Goal: Information Seeking & Learning: Check status

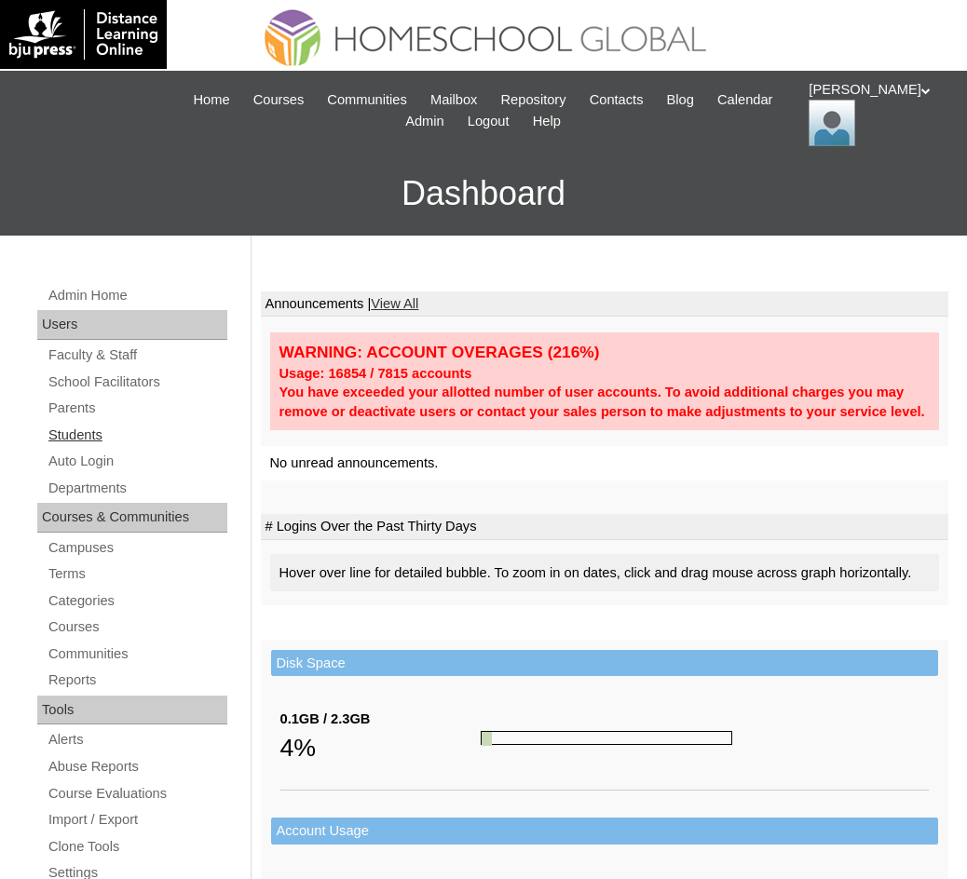
click at [95, 438] on link "Students" at bounding box center [137, 435] width 181 height 23
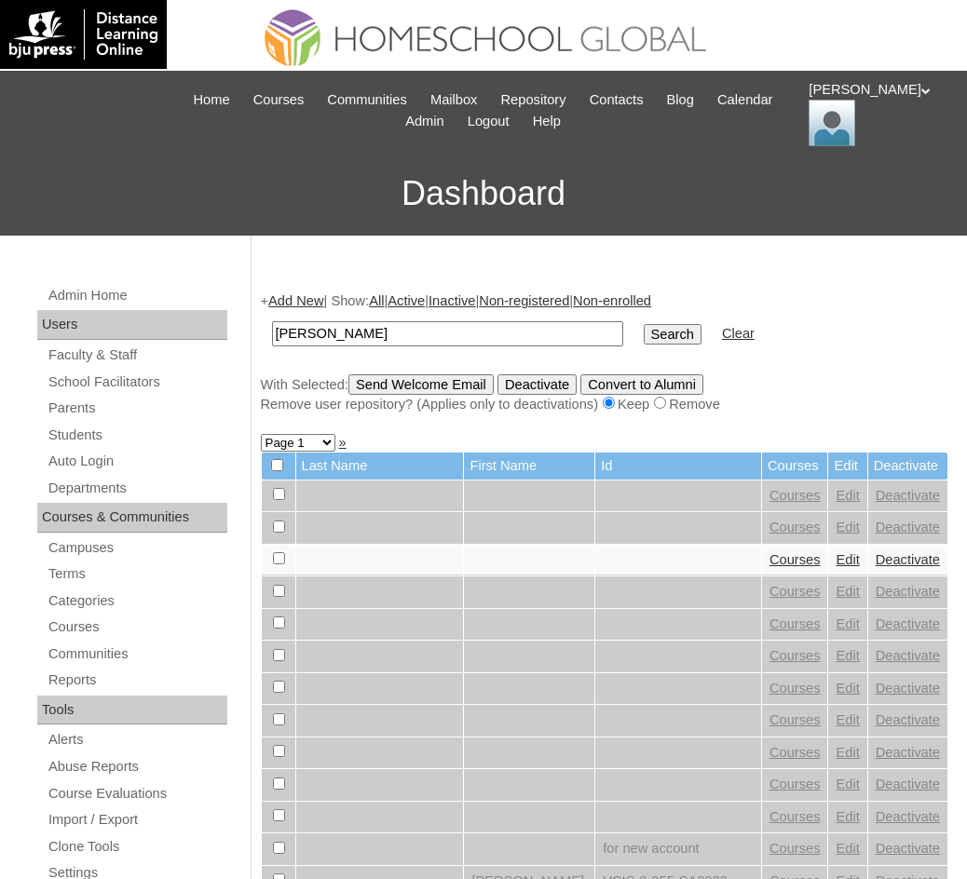
type input "Brent Gersabalino"
click at [644, 345] on input "Search" at bounding box center [673, 334] width 58 height 20
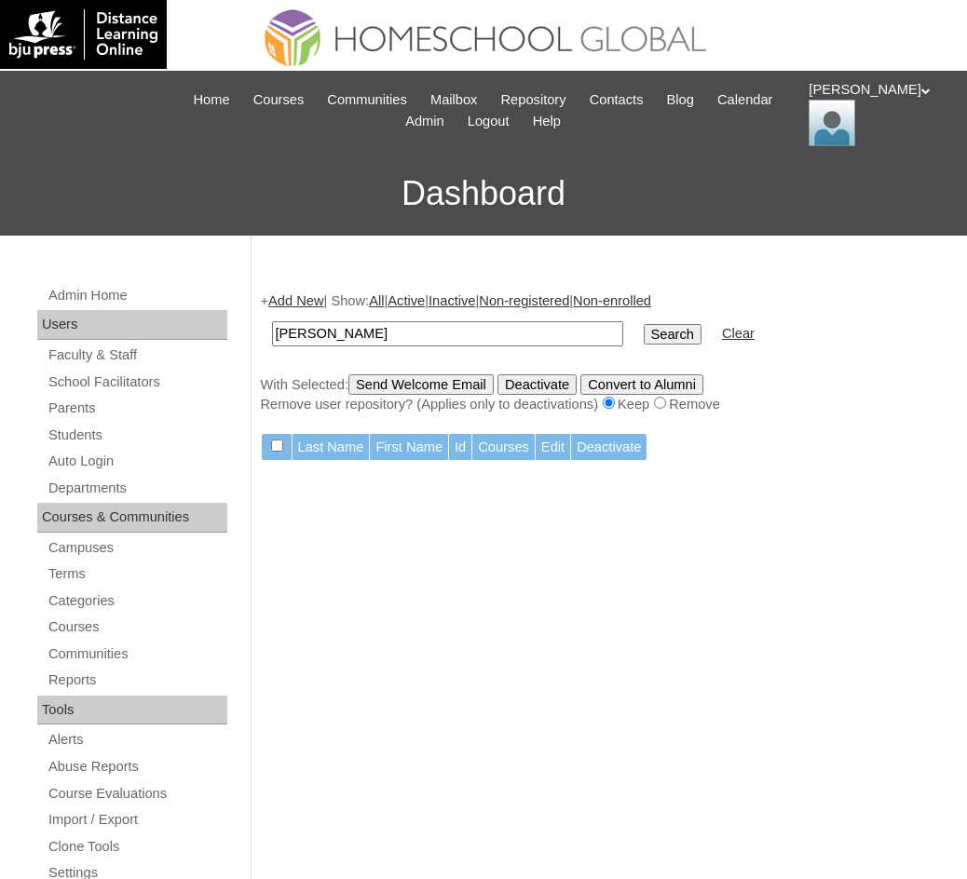
drag, startPoint x: 426, startPoint y: 333, endPoint x: 309, endPoint y: 315, distance: 117.8
click at [309, 315] on td "Brent Gersabalino" at bounding box center [448, 334] width 370 height 44
type input "[PERSON_NAME]"
click at [644, 342] on input "Search" at bounding box center [673, 334] width 58 height 20
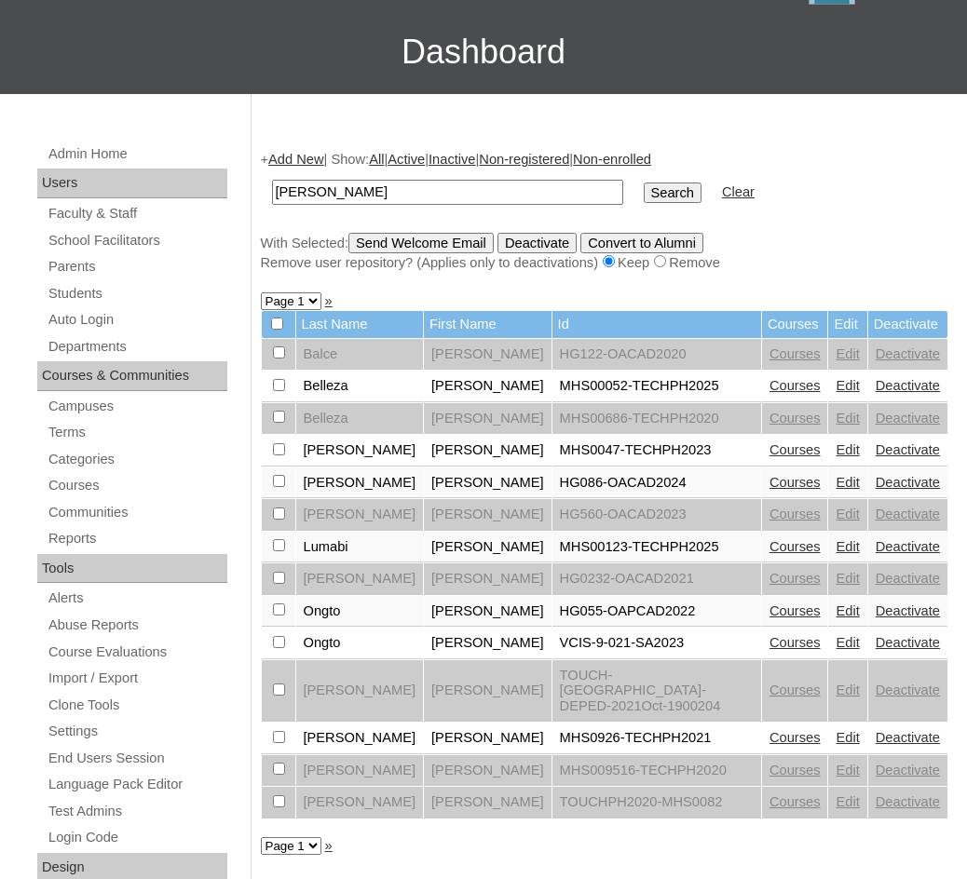
scroll to position [373, 0]
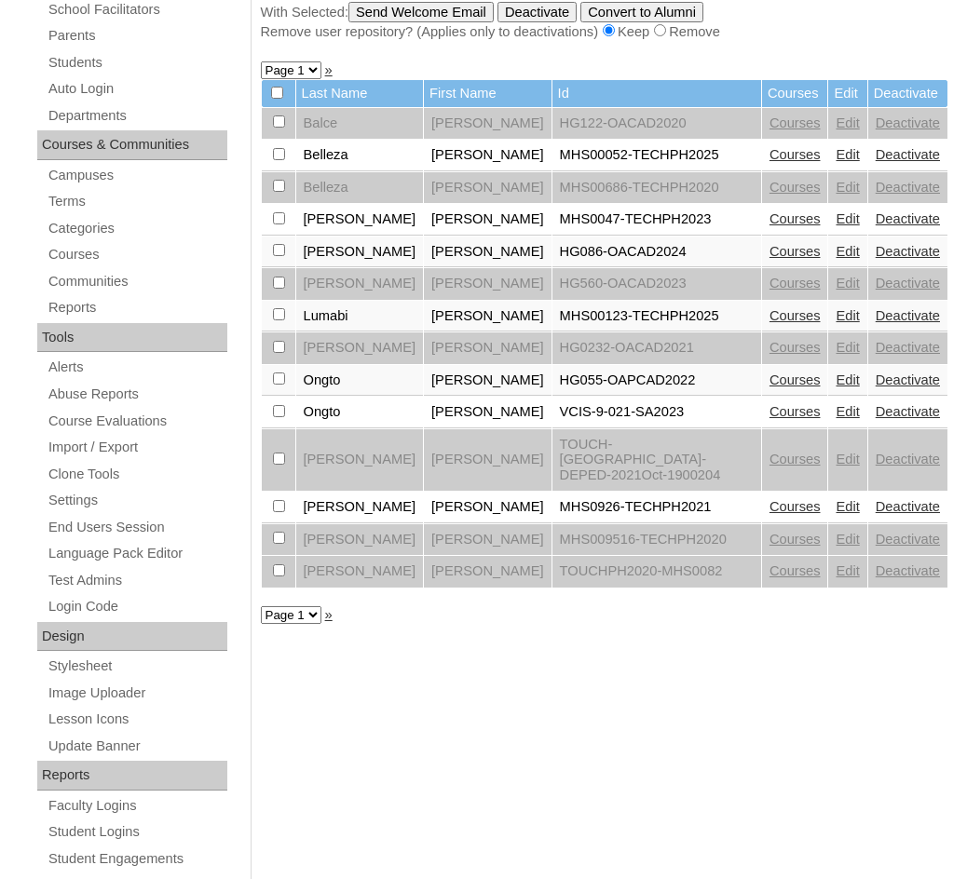
click at [785, 310] on link "Courses" at bounding box center [795, 315] width 51 height 15
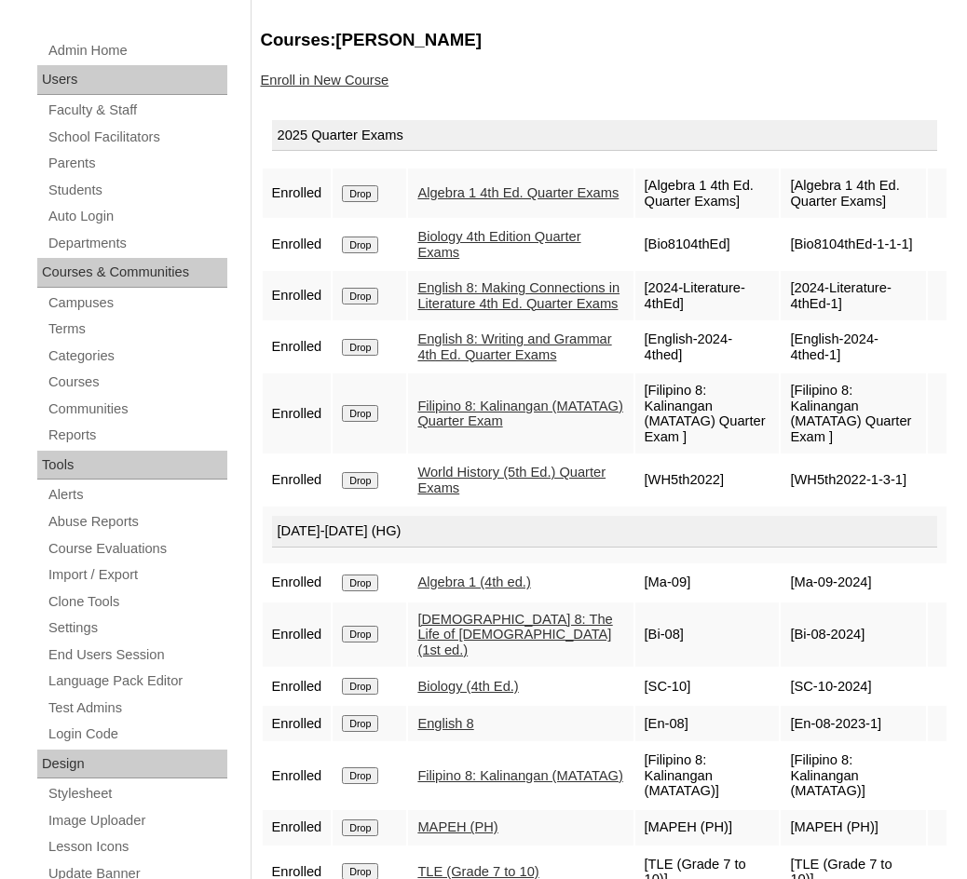
scroll to position [279, 0]
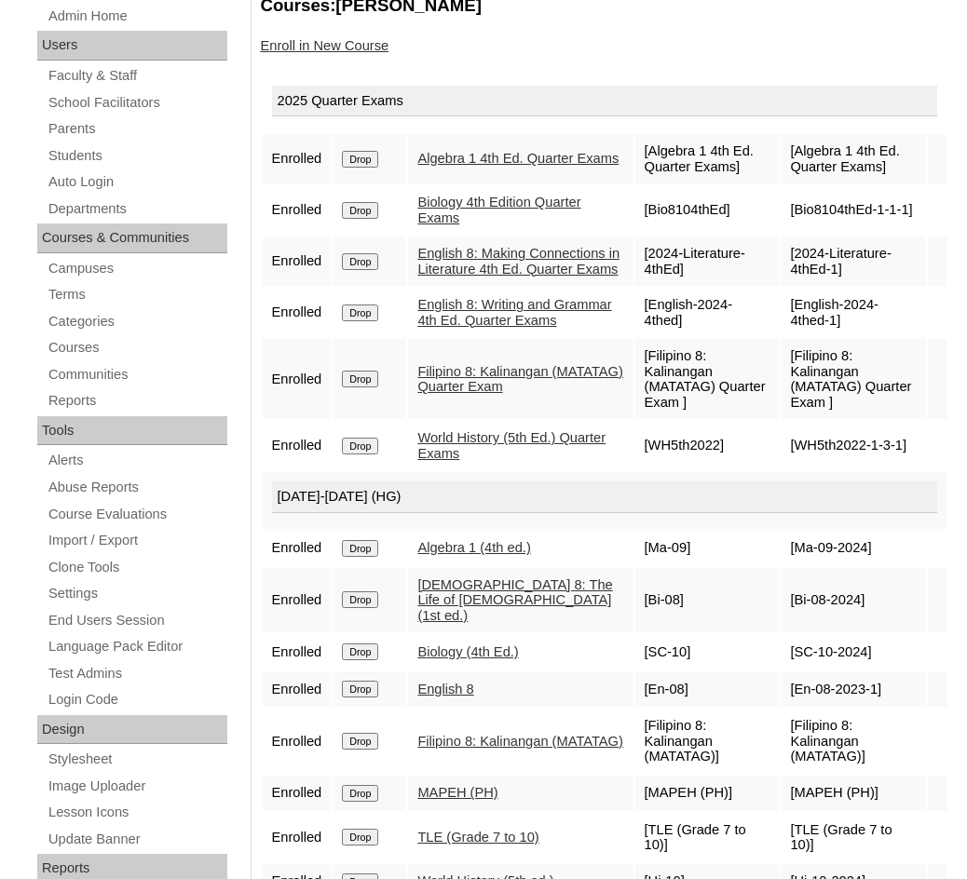
click at [491, 328] on link "English 8: Writing and Grammar 4th Ed. Quarter Exams" at bounding box center [514, 312] width 194 height 31
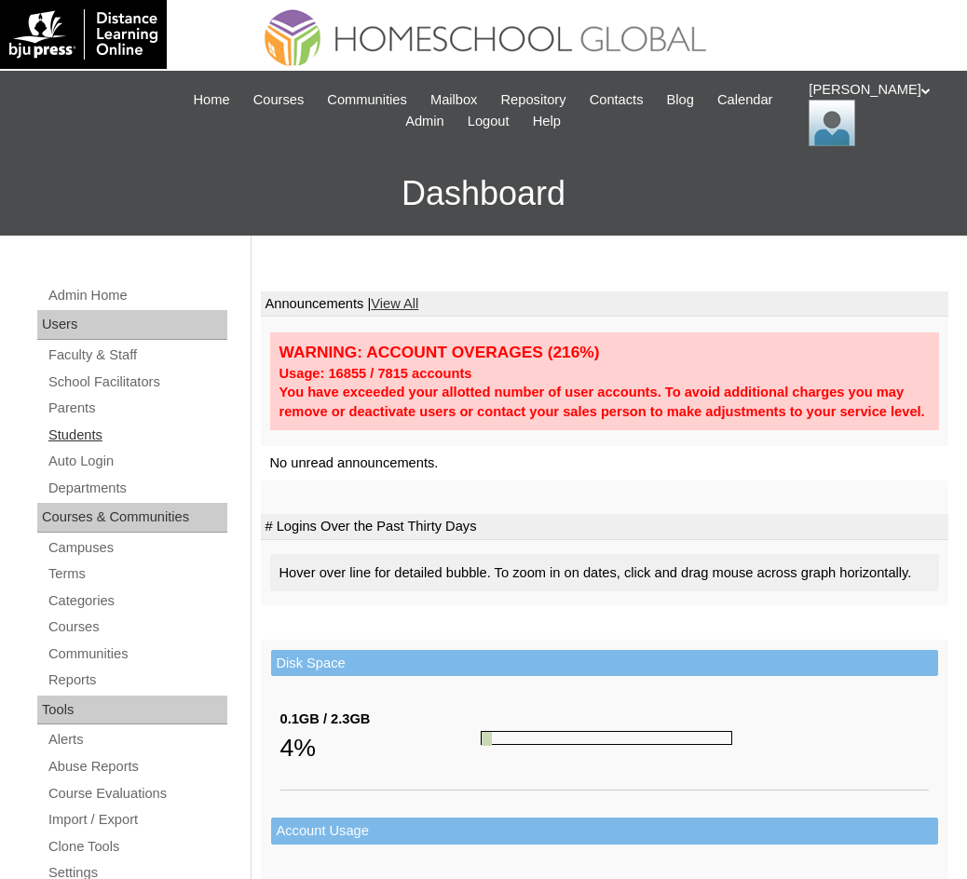
click at [93, 429] on link "Students" at bounding box center [137, 435] width 181 height 23
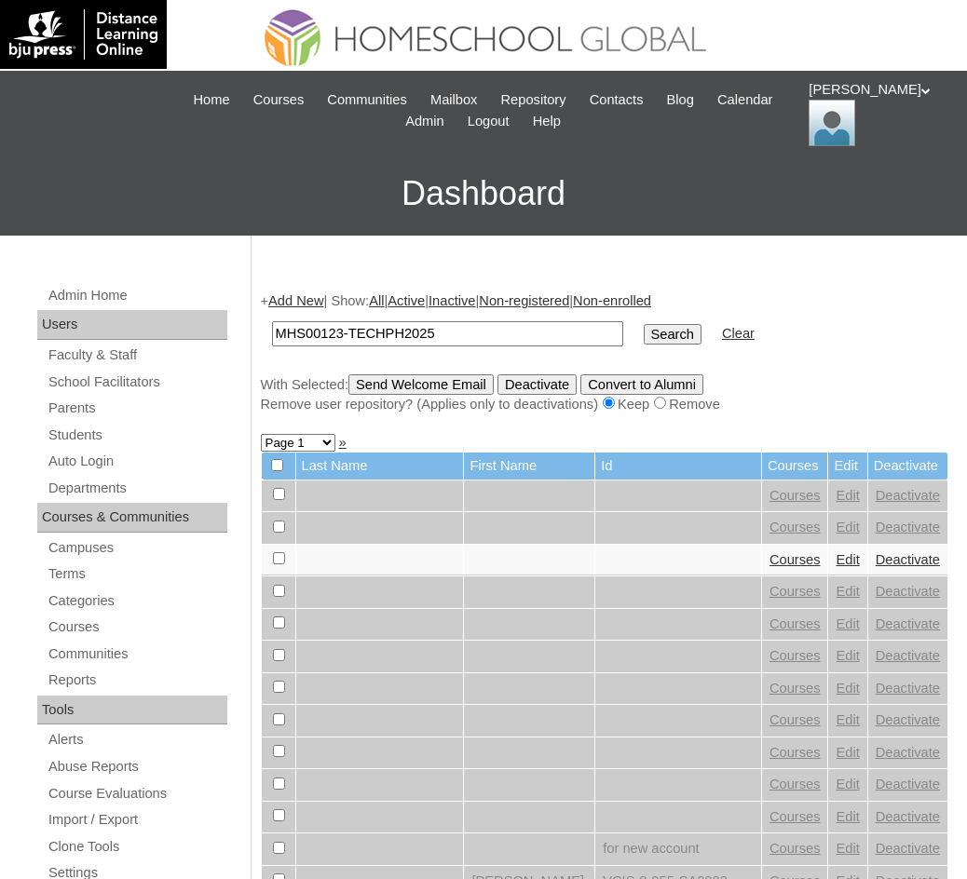
type input "MHS00123-TECHPH2025"
click at [644, 337] on input "Search" at bounding box center [673, 334] width 58 height 20
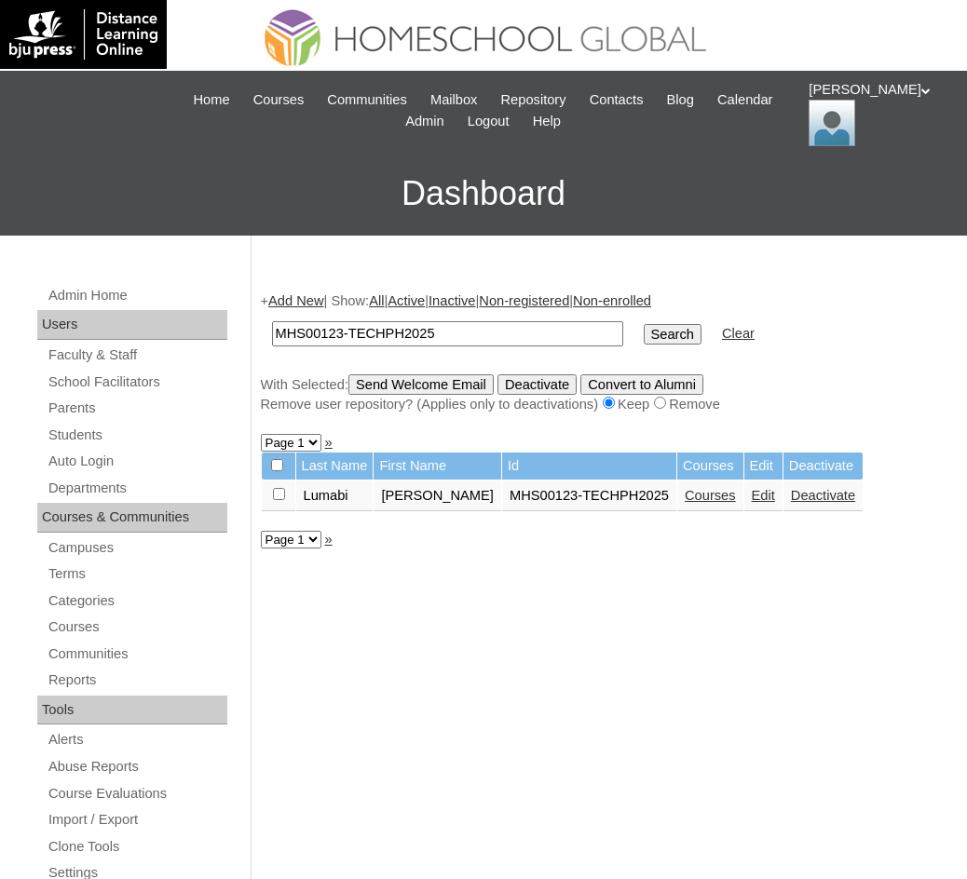
click at [685, 498] on link "Courses" at bounding box center [710, 495] width 51 height 15
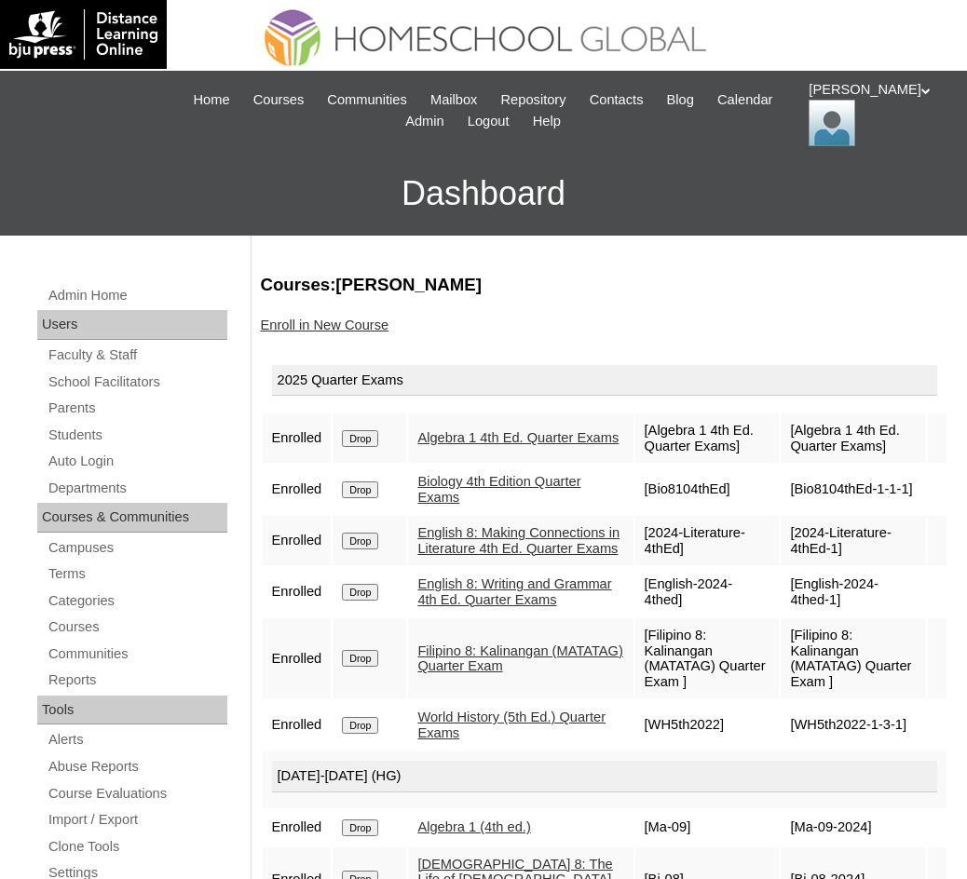
click at [490, 443] on link "Algebra 1 4th Ed. Quarter Exams" at bounding box center [517, 437] width 201 height 15
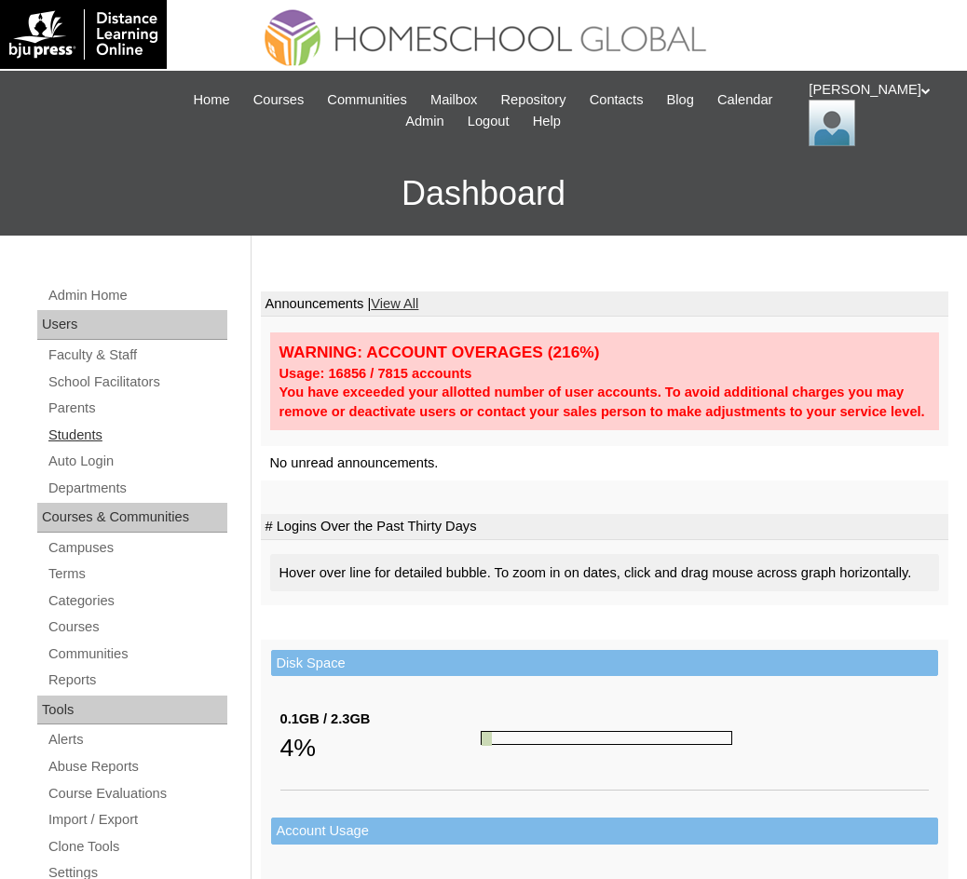
click at [87, 440] on link "Students" at bounding box center [137, 435] width 181 height 23
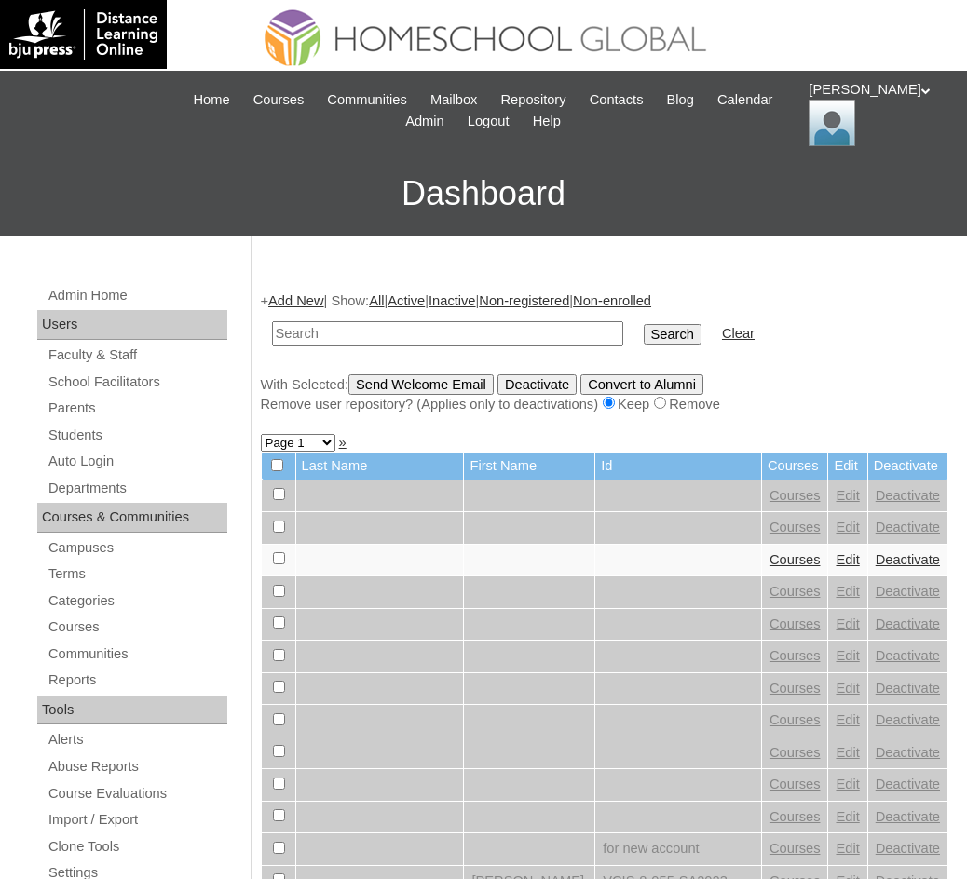
click at [321, 325] on input "text" at bounding box center [447, 333] width 351 height 25
type input "Liam Zekielle"
click at [644, 335] on input "Search" at bounding box center [673, 334] width 58 height 20
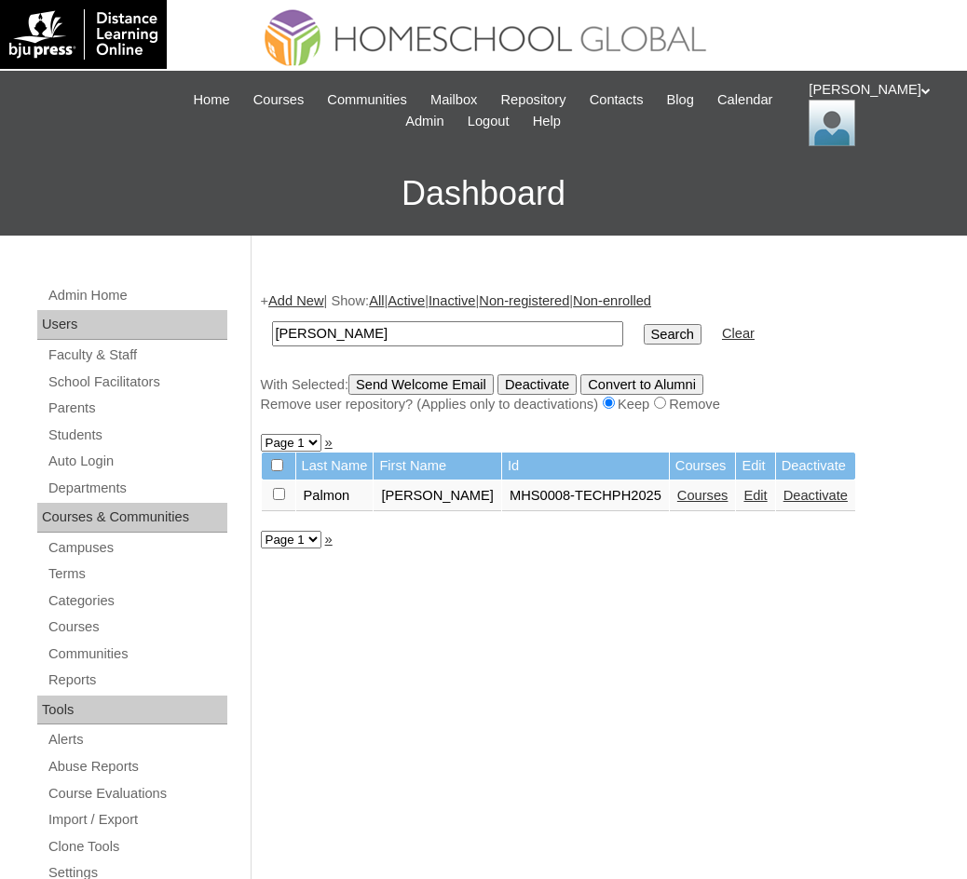
click at [682, 500] on link "Courses" at bounding box center [702, 495] width 51 height 15
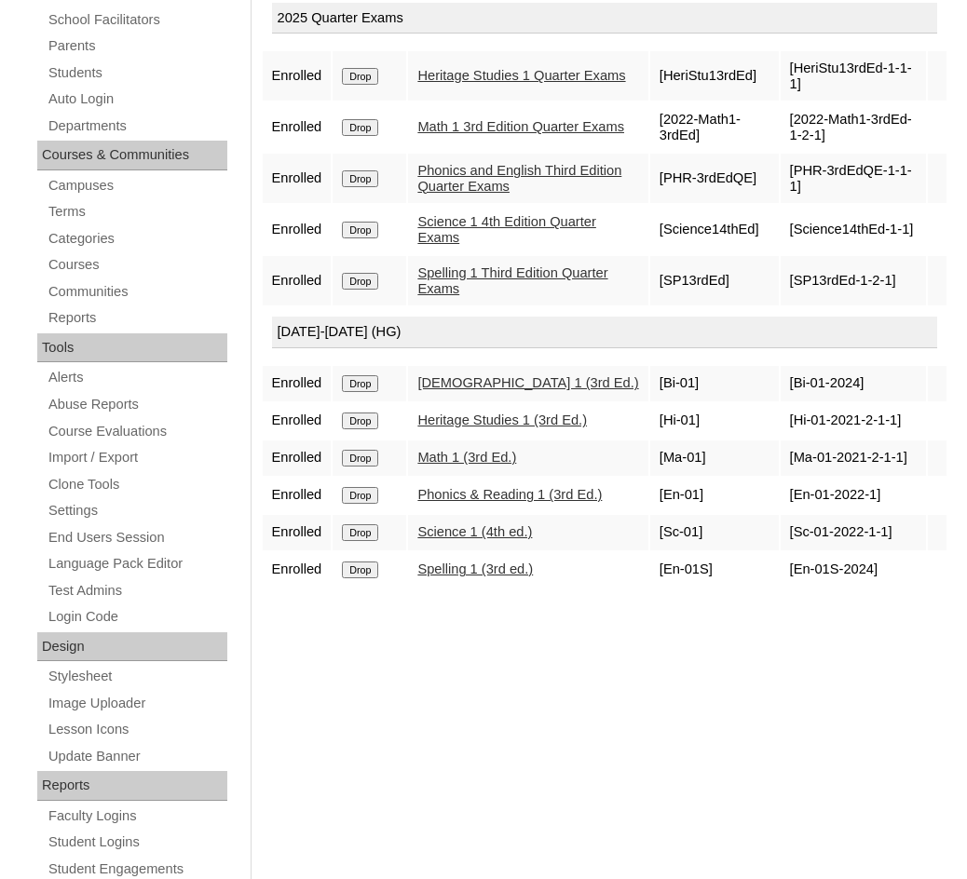
scroll to position [373, 0]
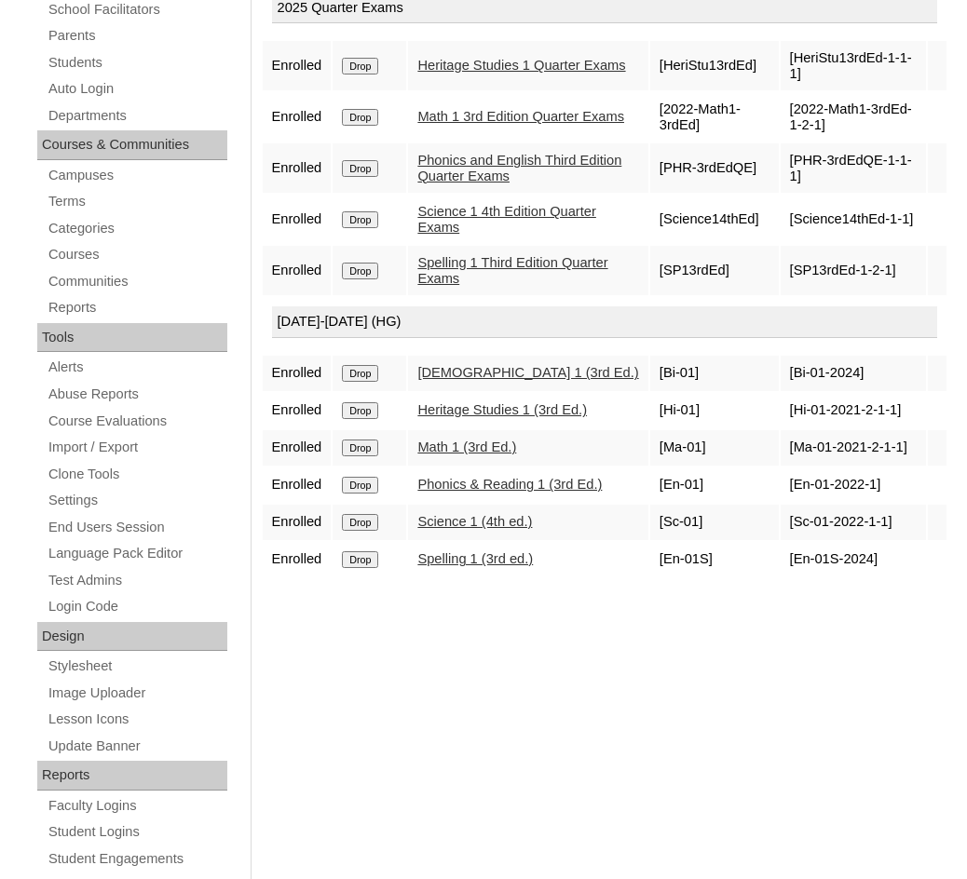
click at [464, 443] on link "Math 1 (3rd Ed.)" at bounding box center [466, 447] width 99 height 15
